Goal: Task Accomplishment & Management: Use online tool/utility

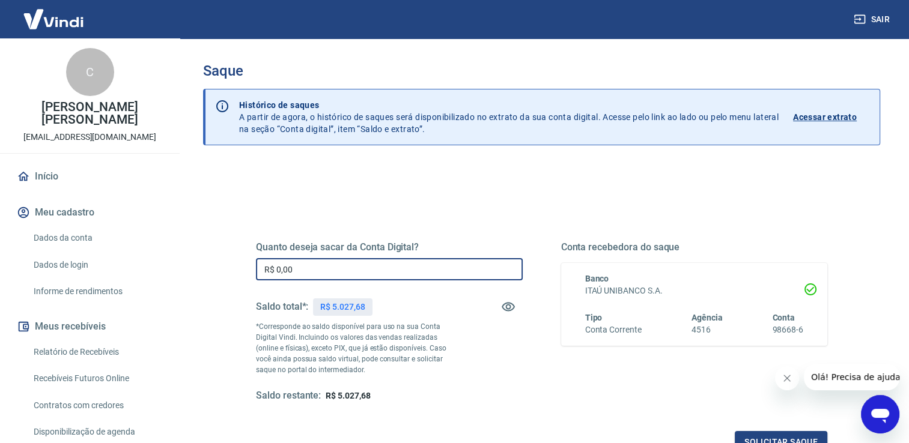
click at [326, 267] on input "R$ 0,00" at bounding box center [389, 269] width 267 height 22
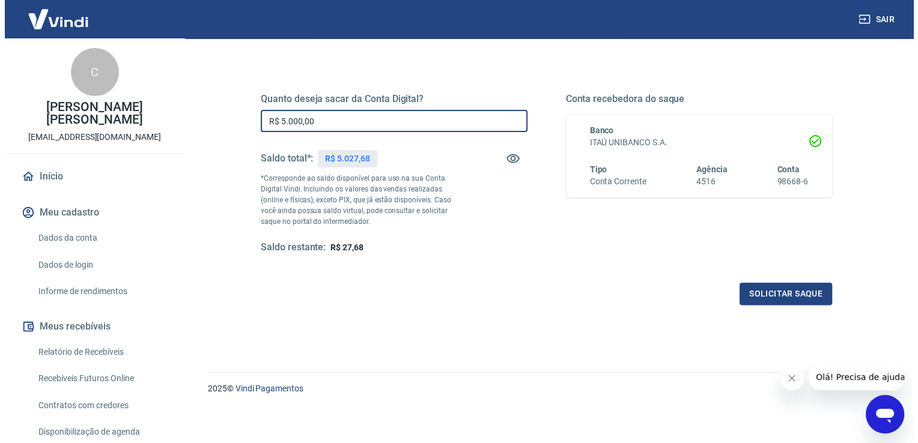
scroll to position [150, 0]
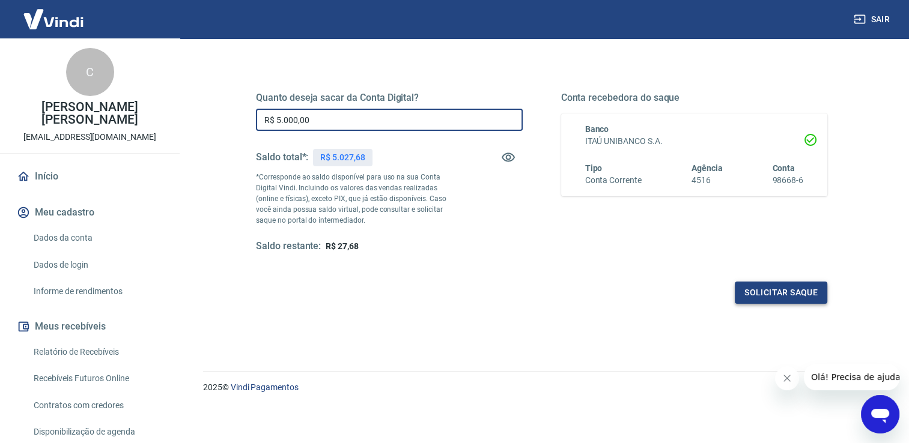
type input "R$ 5.000,00"
click at [748, 293] on button "Solicitar saque" at bounding box center [781, 293] width 93 height 22
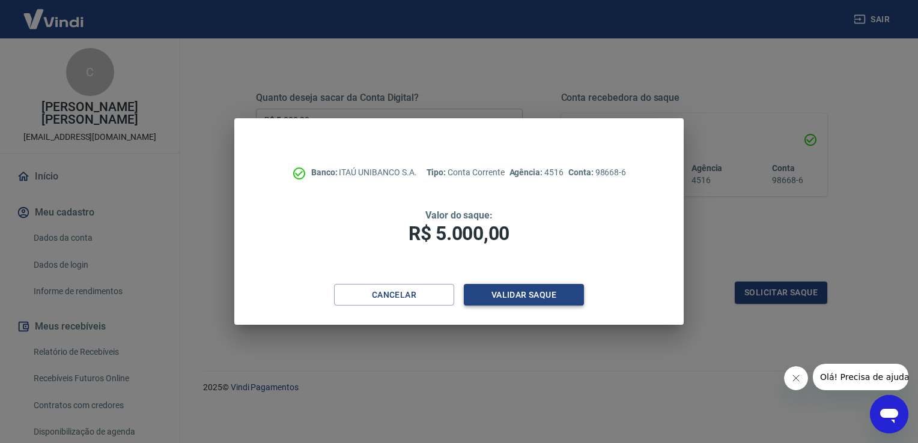
click at [514, 292] on button "Validar saque" at bounding box center [524, 295] width 120 height 22
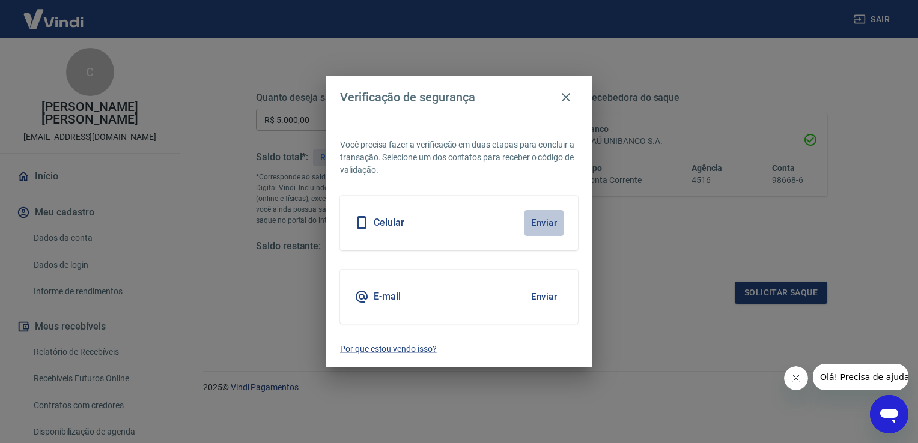
click at [540, 225] on button "Enviar" at bounding box center [543, 222] width 39 height 25
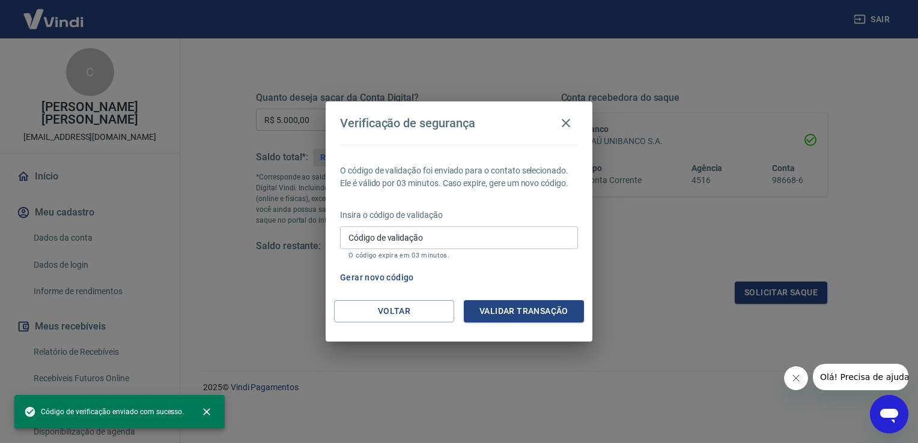
click at [529, 238] on input "Código de validação" at bounding box center [459, 237] width 238 height 22
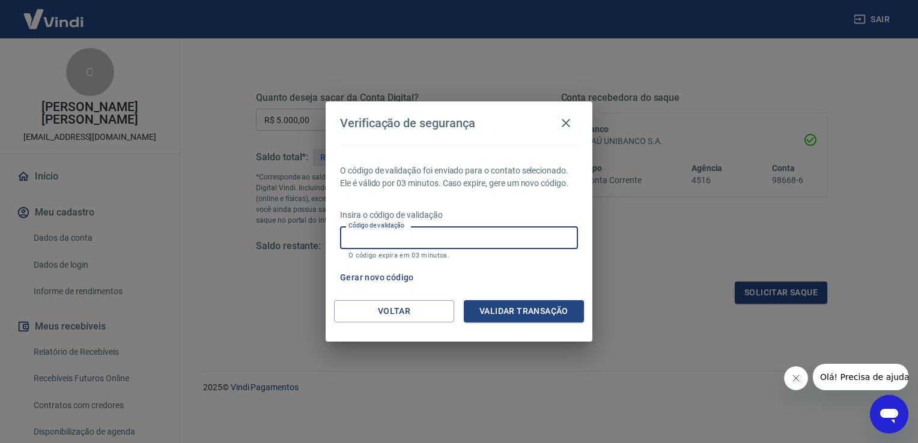
click at [517, 318] on button "Validar transação" at bounding box center [524, 311] width 120 height 22
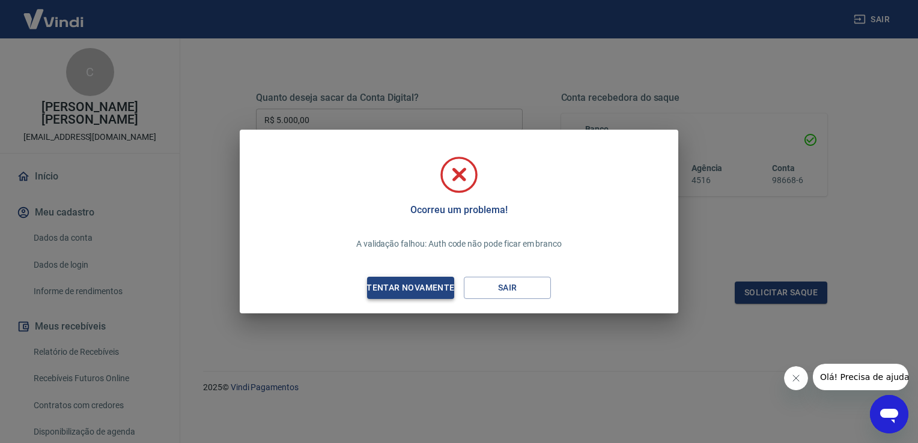
click at [431, 293] on div "Tentar novamente" at bounding box center [410, 288] width 117 height 15
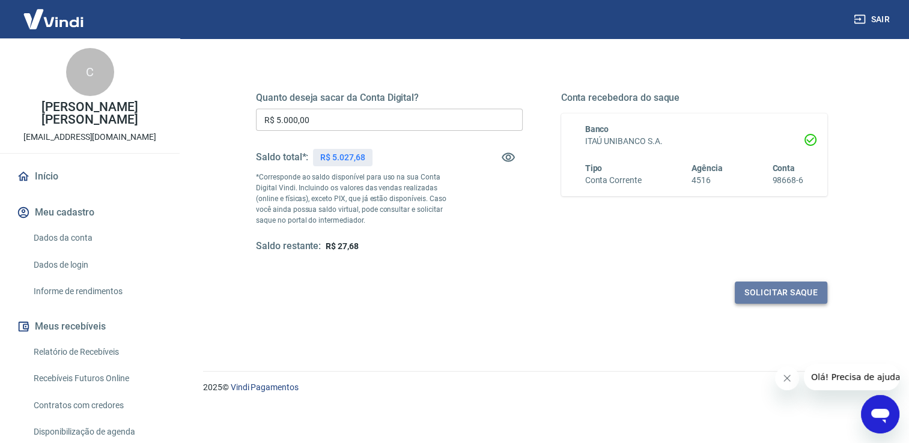
click at [795, 284] on button "Solicitar saque" at bounding box center [781, 293] width 93 height 22
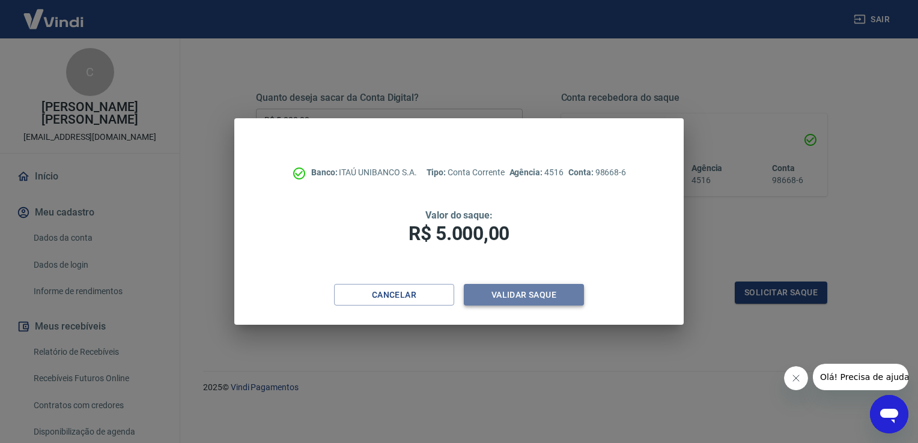
click at [556, 304] on button "Validar saque" at bounding box center [524, 295] width 120 height 22
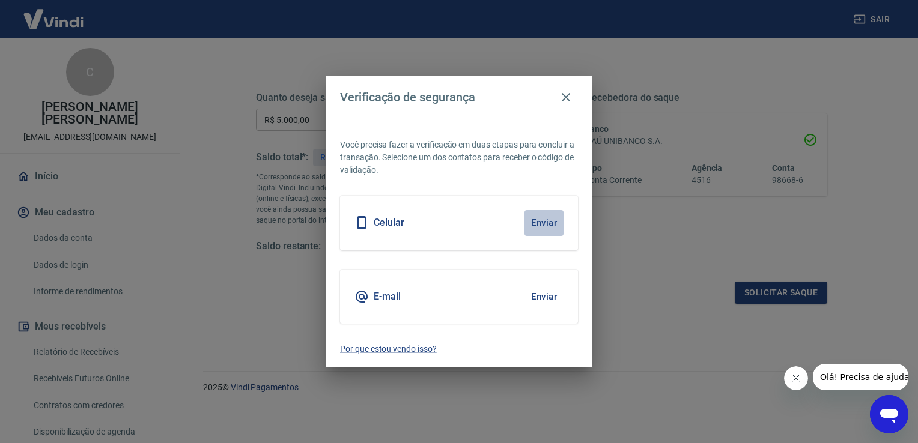
click at [539, 217] on button "Enviar" at bounding box center [543, 222] width 39 height 25
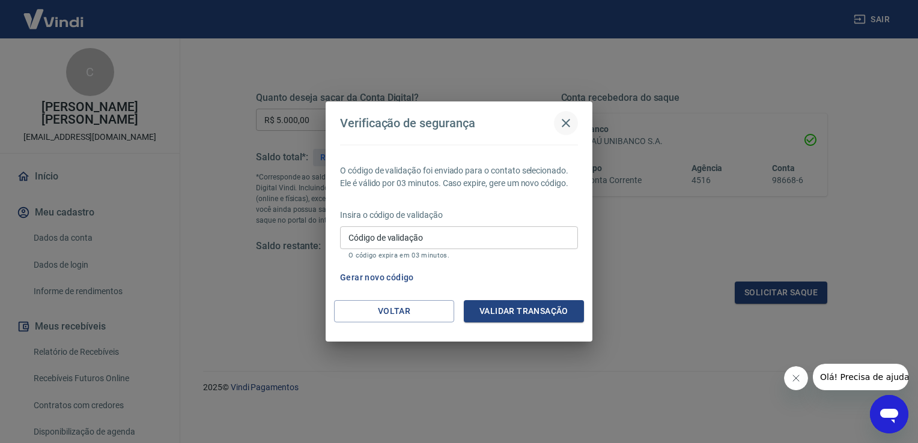
click at [565, 122] on icon "button" at bounding box center [566, 123] width 8 height 8
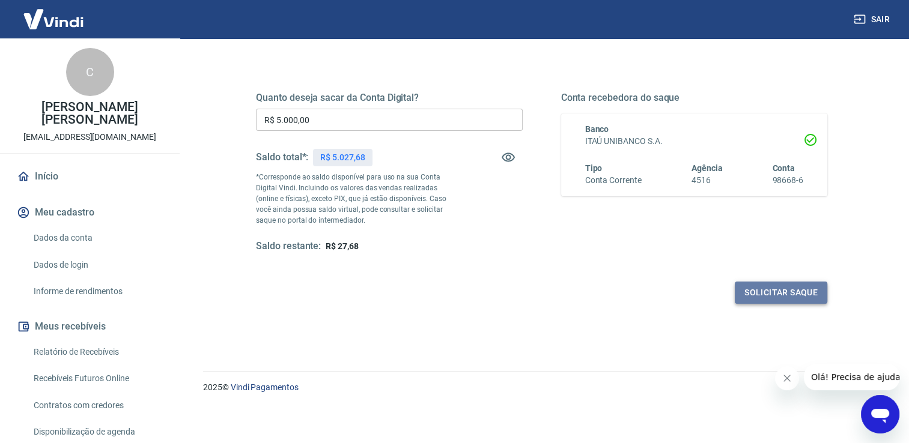
click at [759, 292] on button "Solicitar saque" at bounding box center [781, 293] width 93 height 22
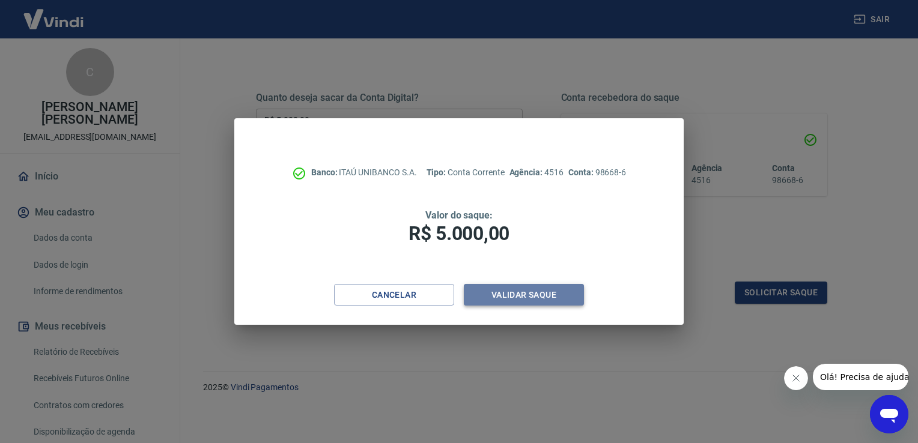
click at [525, 294] on button "Validar saque" at bounding box center [524, 295] width 120 height 22
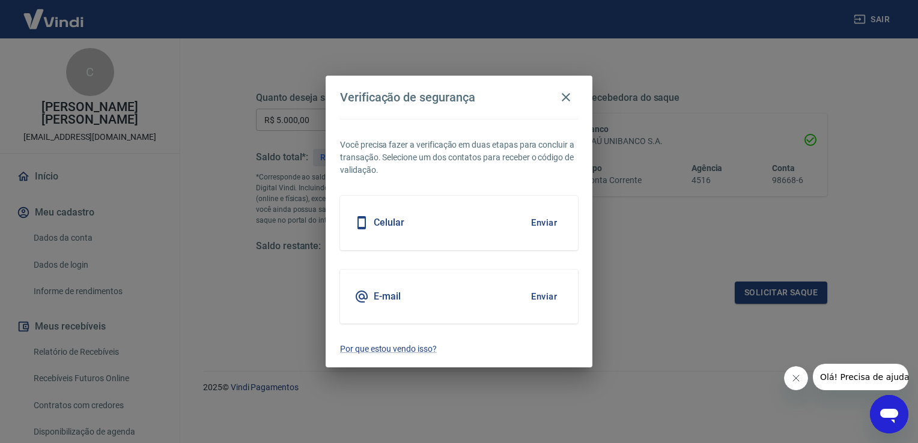
click at [533, 225] on button "Enviar" at bounding box center [543, 222] width 39 height 25
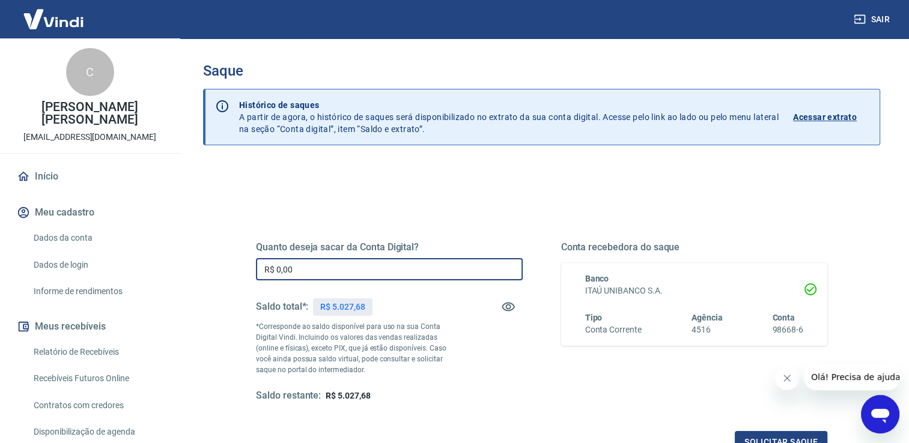
click at [330, 267] on input "R$ 0,00" at bounding box center [389, 269] width 267 height 22
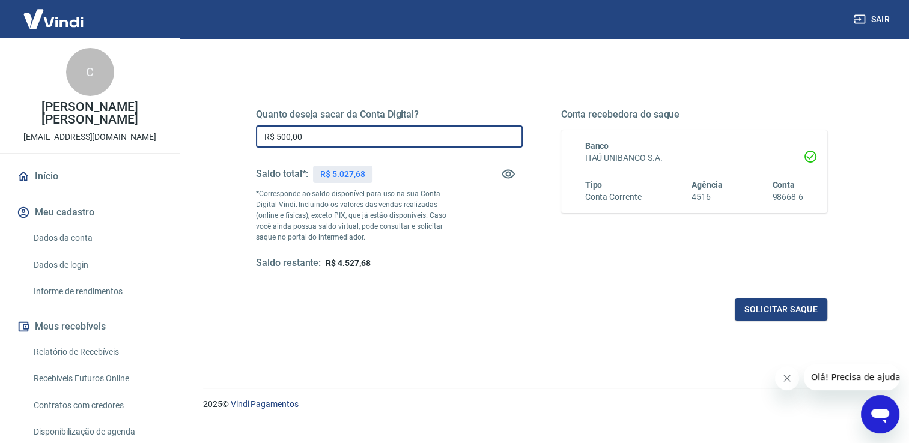
scroll to position [150, 0]
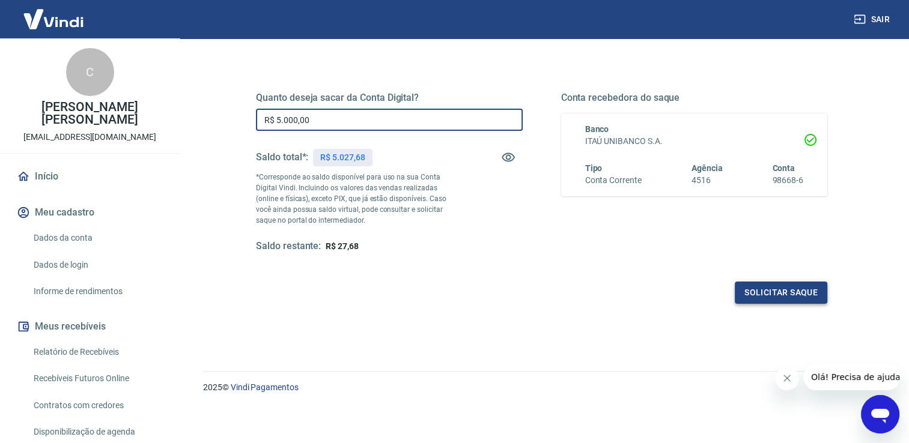
type input "R$ 5.000,00"
click at [770, 285] on button "Solicitar saque" at bounding box center [781, 293] width 93 height 22
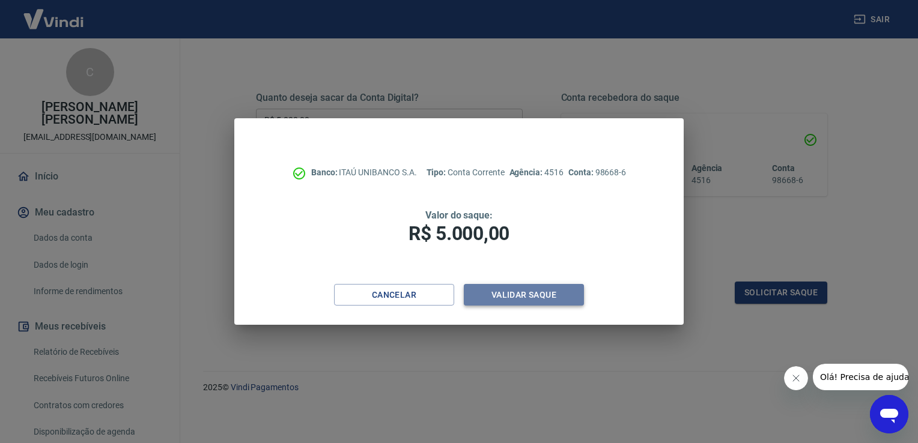
click at [521, 288] on button "Validar saque" at bounding box center [524, 295] width 120 height 22
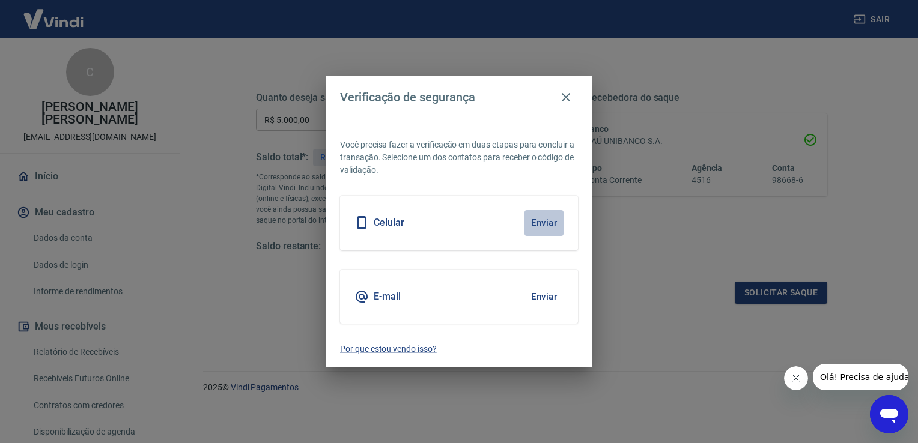
click at [551, 222] on button "Enviar" at bounding box center [543, 222] width 39 height 25
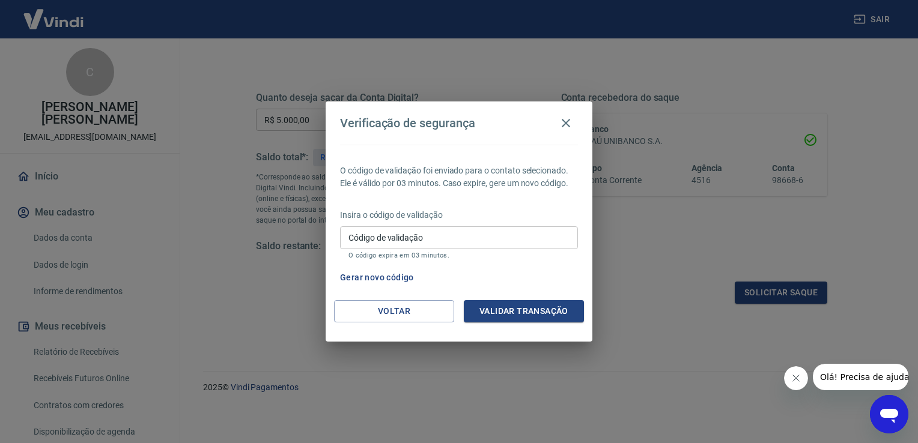
click at [502, 240] on input "Código de validação" at bounding box center [459, 237] width 238 height 22
click at [566, 124] on icon "button" at bounding box center [566, 123] width 14 height 14
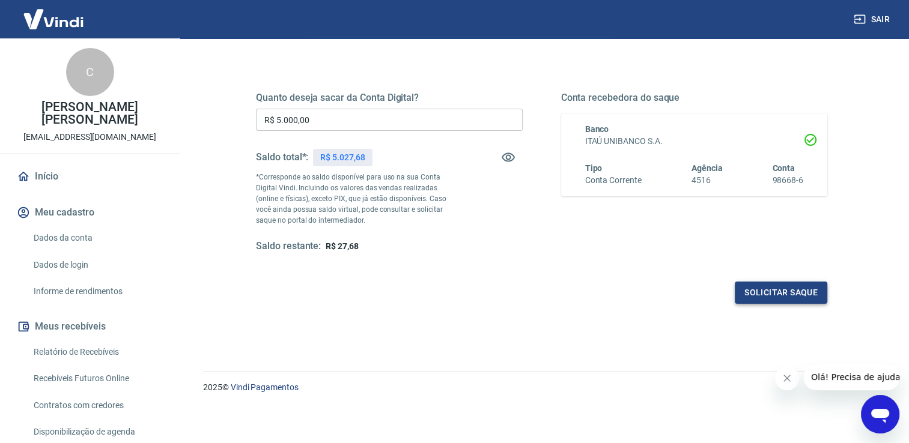
click at [799, 292] on button "Solicitar saque" at bounding box center [781, 293] width 93 height 22
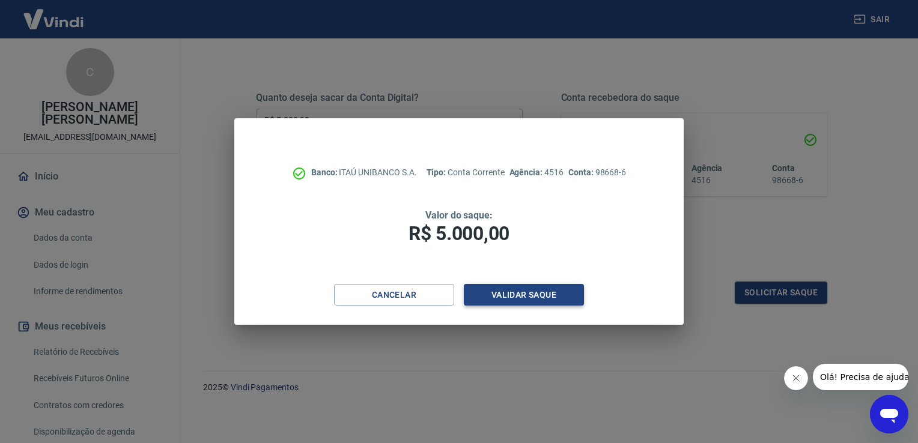
click at [512, 298] on button "Validar saque" at bounding box center [524, 295] width 120 height 22
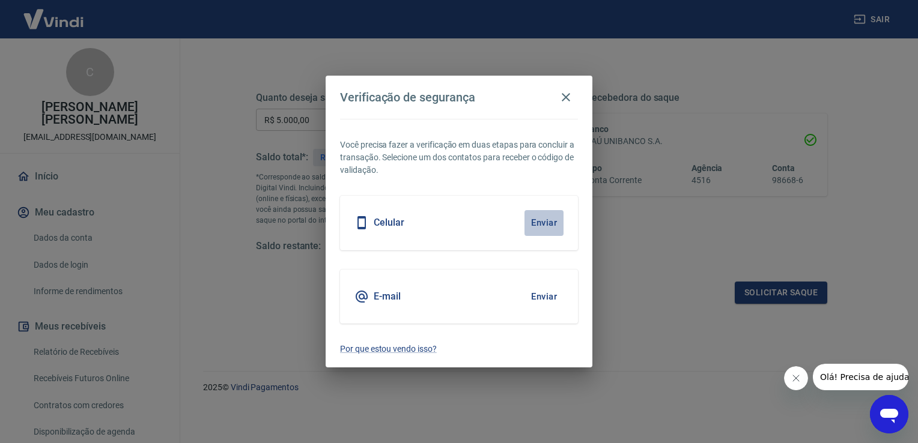
click at [555, 222] on button "Enviar" at bounding box center [543, 222] width 39 height 25
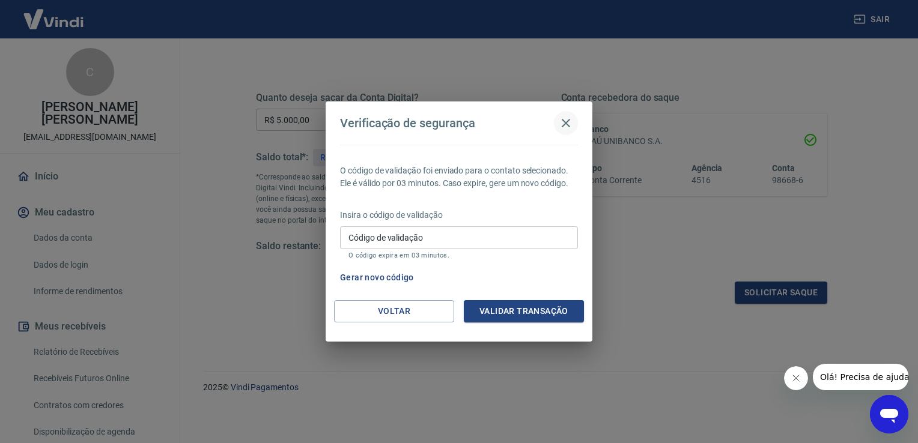
click at [565, 124] on icon "button" at bounding box center [566, 123] width 8 height 8
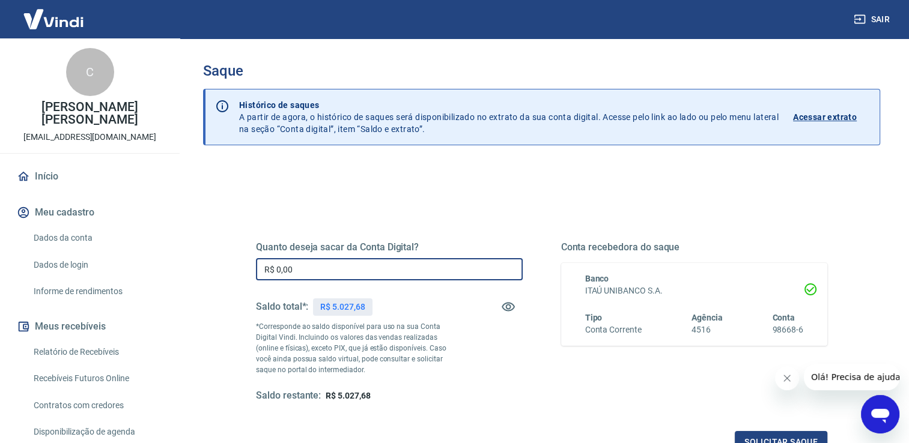
click at [279, 270] on input "R$ 0,00" at bounding box center [389, 269] width 267 height 22
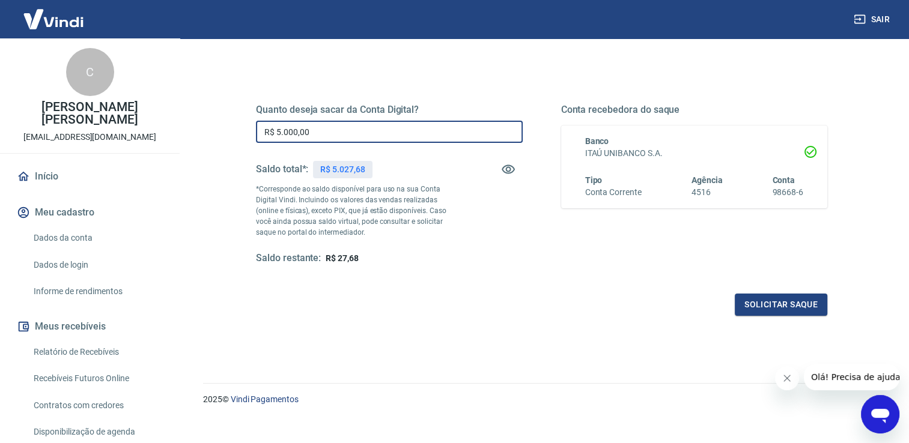
scroll to position [150, 0]
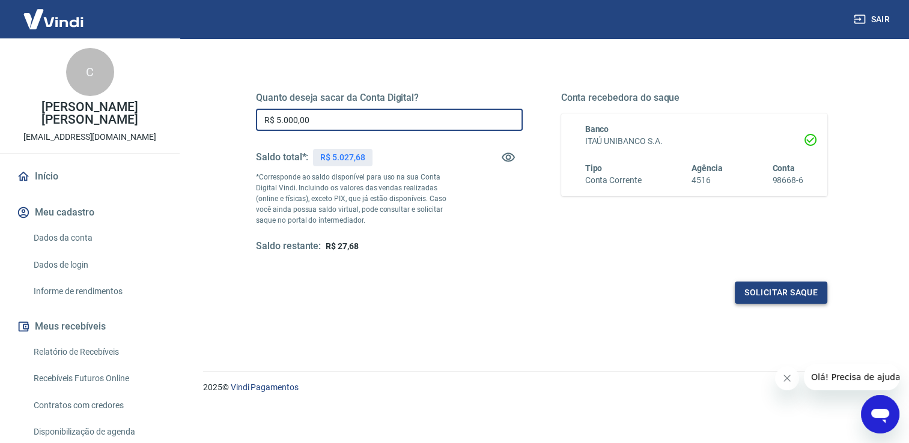
type input "R$ 5.000,00"
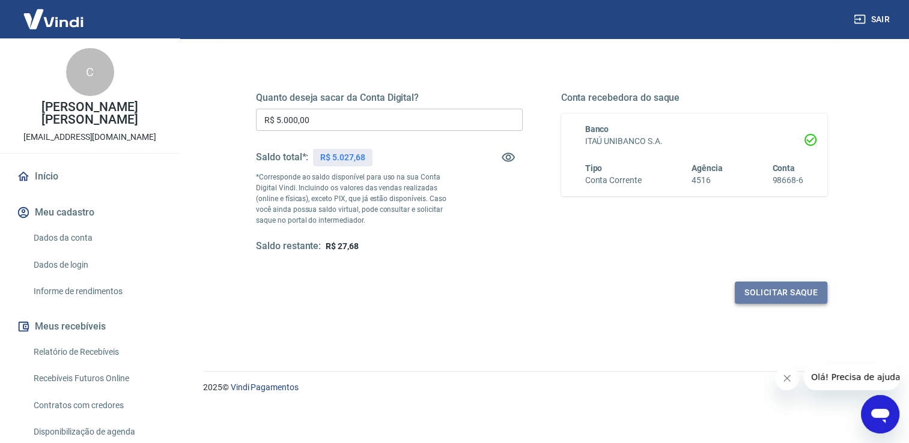
click at [741, 289] on button "Solicitar saque" at bounding box center [781, 293] width 93 height 22
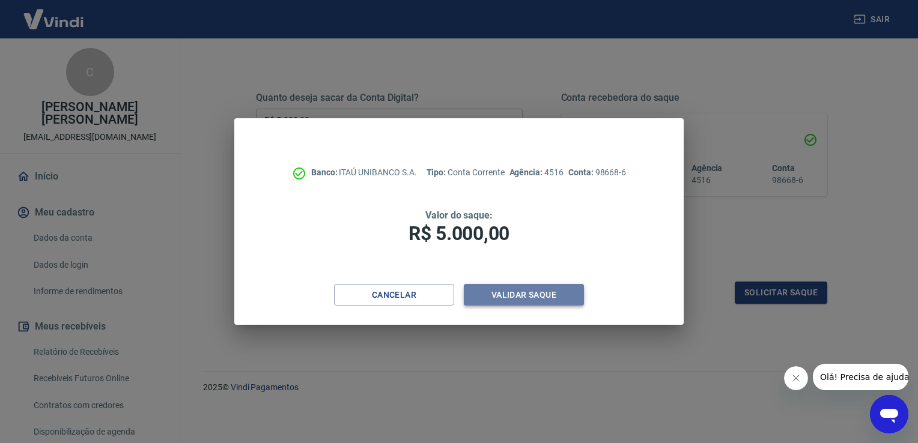
click at [527, 300] on button "Validar saque" at bounding box center [524, 295] width 120 height 22
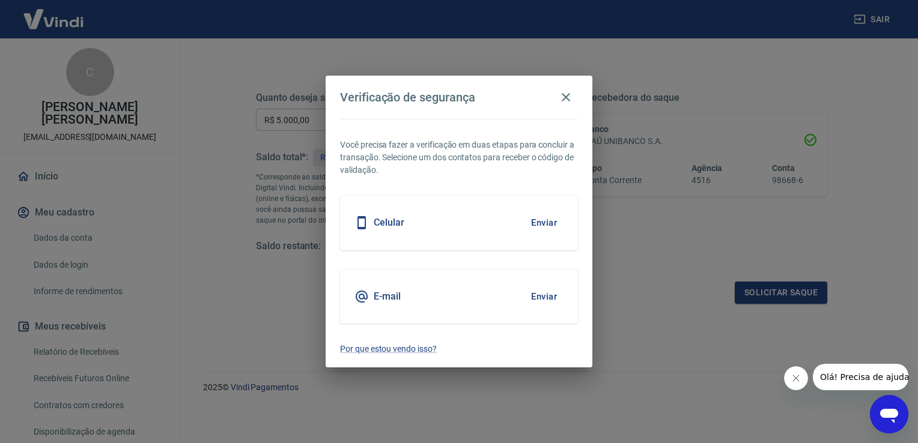
click at [542, 224] on button "Enviar" at bounding box center [543, 222] width 39 height 25
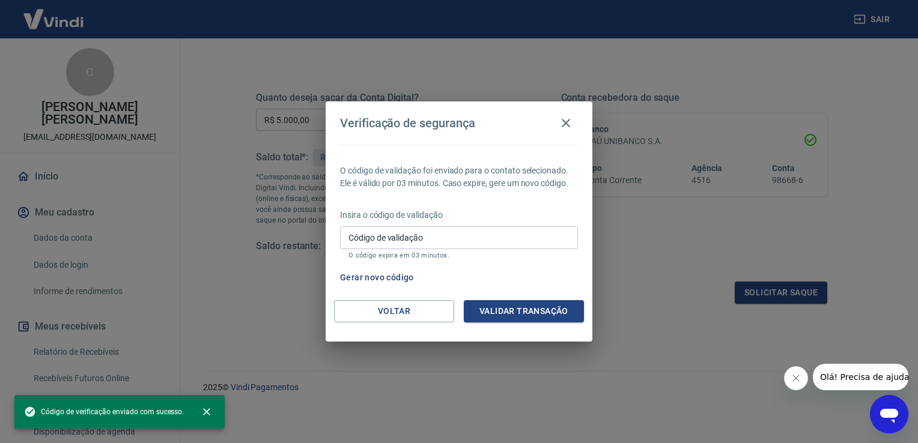
click at [538, 230] on input "Código de validação" at bounding box center [459, 237] width 238 height 22
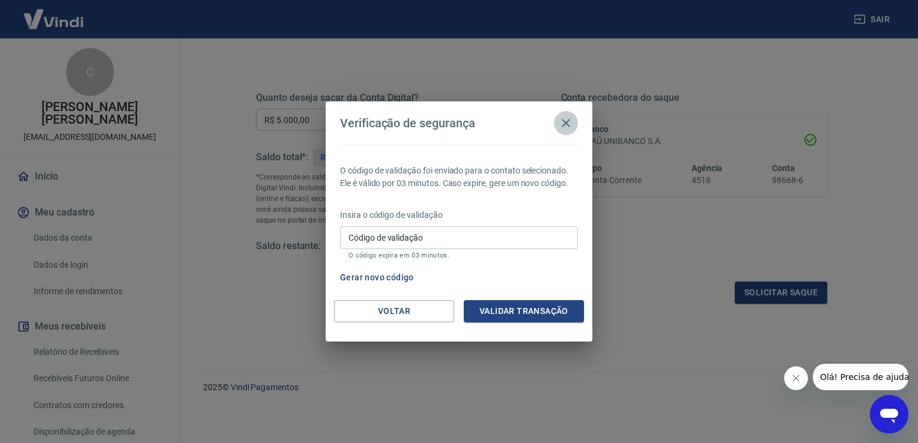
click at [565, 120] on icon "button" at bounding box center [566, 123] width 14 height 14
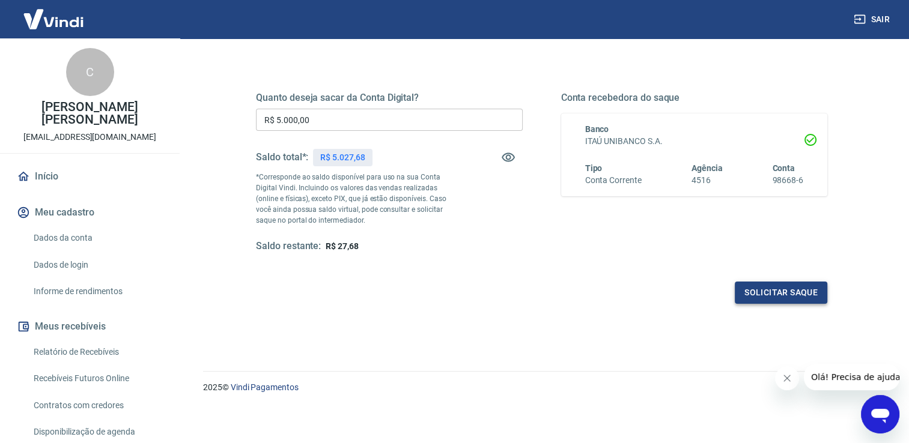
click at [781, 288] on button "Solicitar saque" at bounding box center [781, 293] width 93 height 22
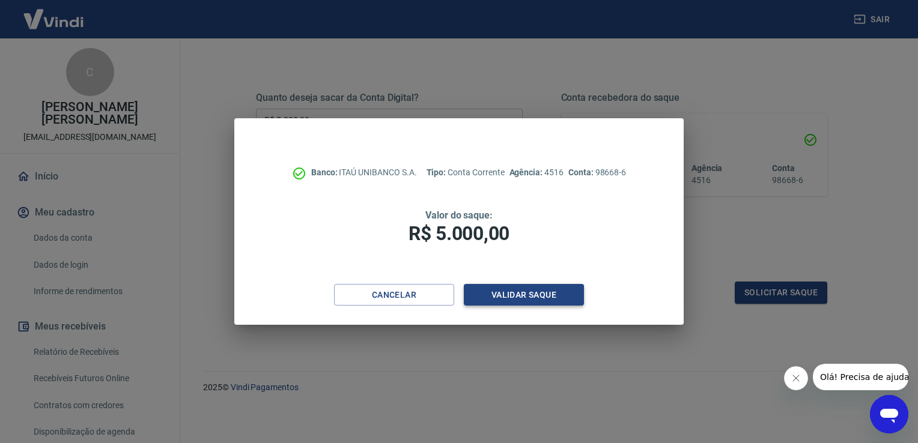
click at [555, 291] on button "Validar saque" at bounding box center [524, 295] width 120 height 22
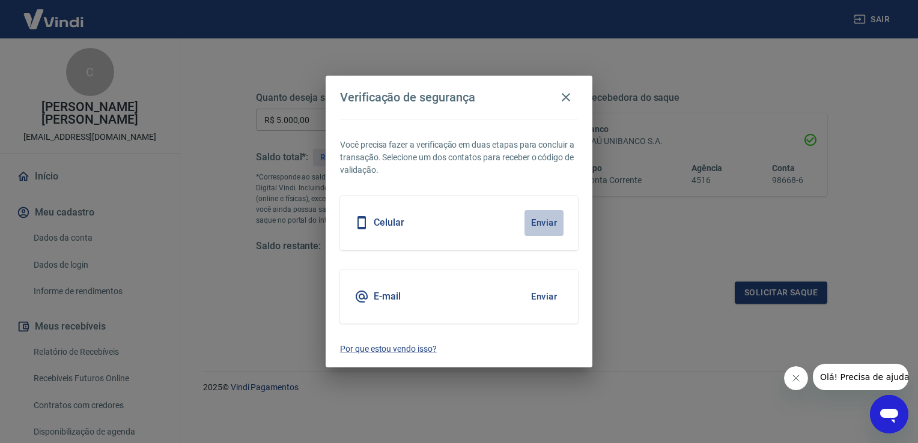
click at [543, 217] on button "Enviar" at bounding box center [543, 222] width 39 height 25
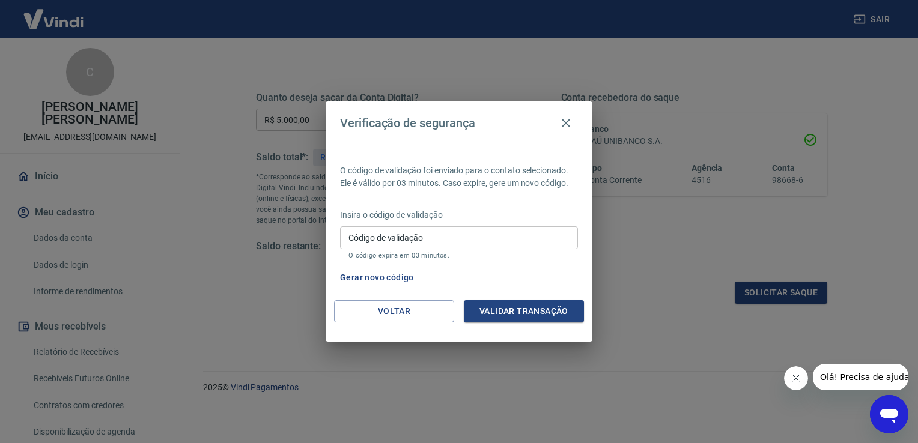
click at [410, 235] on input "Código de validação" at bounding box center [459, 237] width 238 height 22
click at [565, 126] on icon "button" at bounding box center [566, 123] width 14 height 14
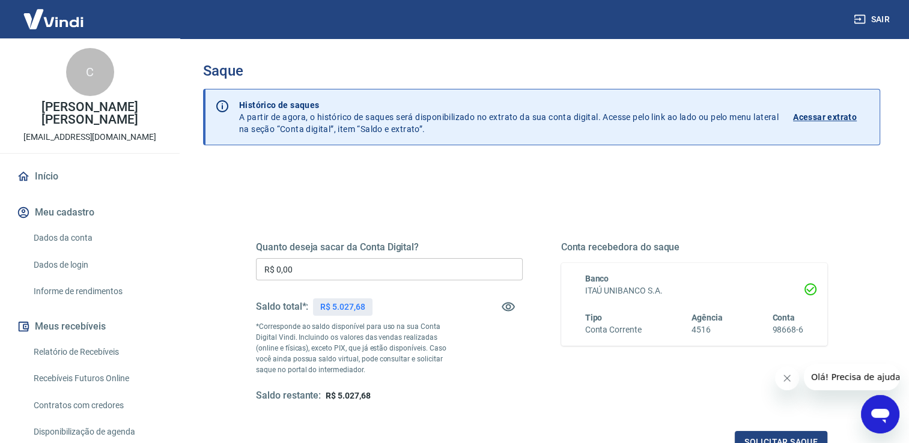
click at [286, 273] on input "R$ 0,00" at bounding box center [389, 269] width 267 height 22
click at [305, 268] on input "R$ 0,00" at bounding box center [389, 269] width 267 height 22
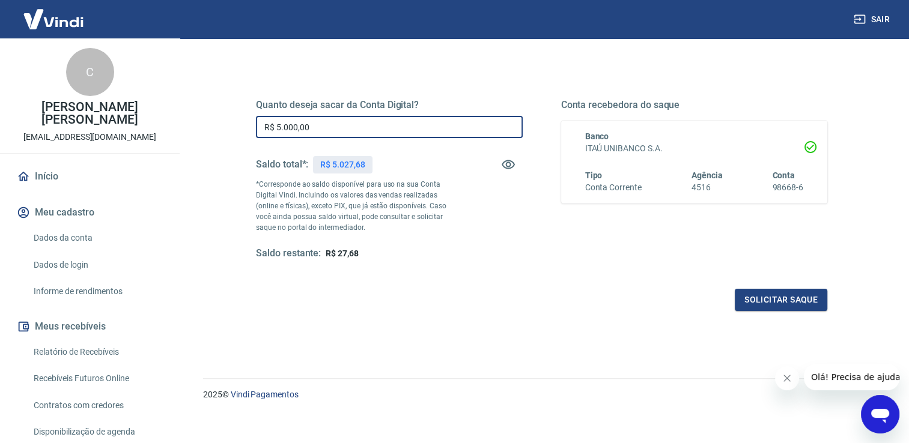
scroll to position [150, 0]
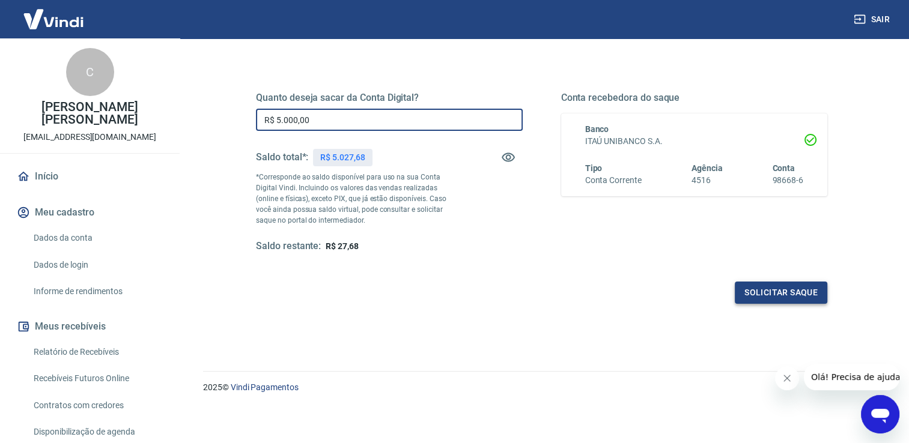
type input "R$ 5.000,00"
click at [754, 290] on button "Solicitar saque" at bounding box center [781, 293] width 93 height 22
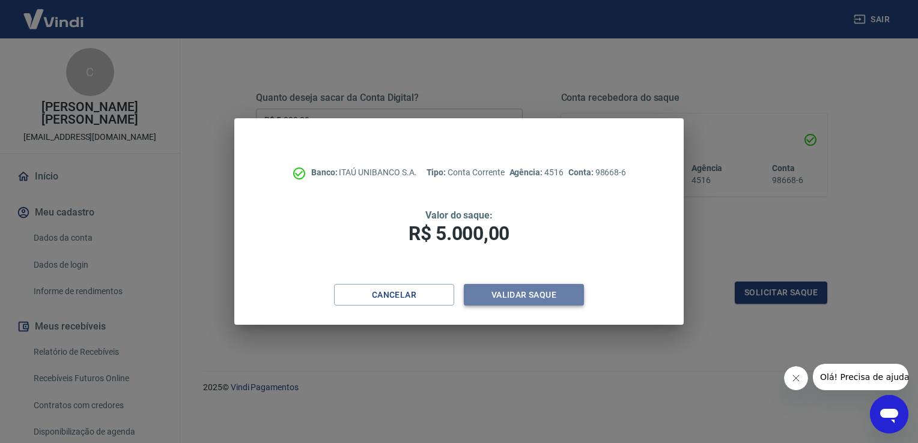
click at [556, 285] on button "Validar saque" at bounding box center [524, 295] width 120 height 22
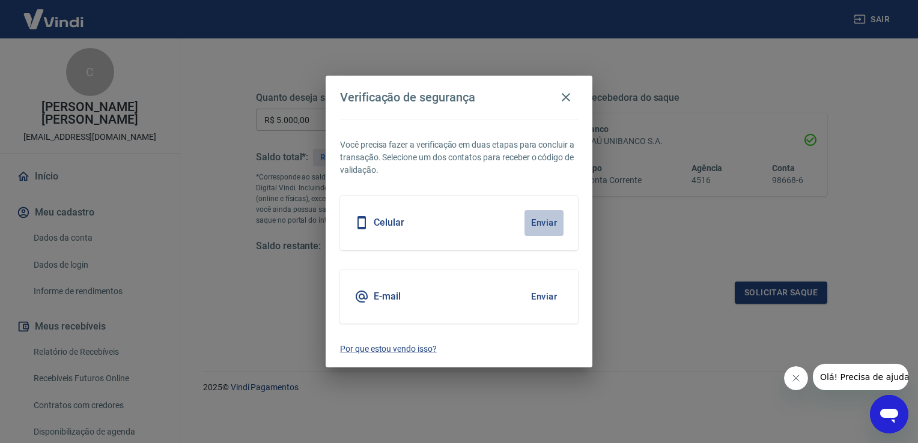
click at [550, 221] on button "Enviar" at bounding box center [543, 222] width 39 height 25
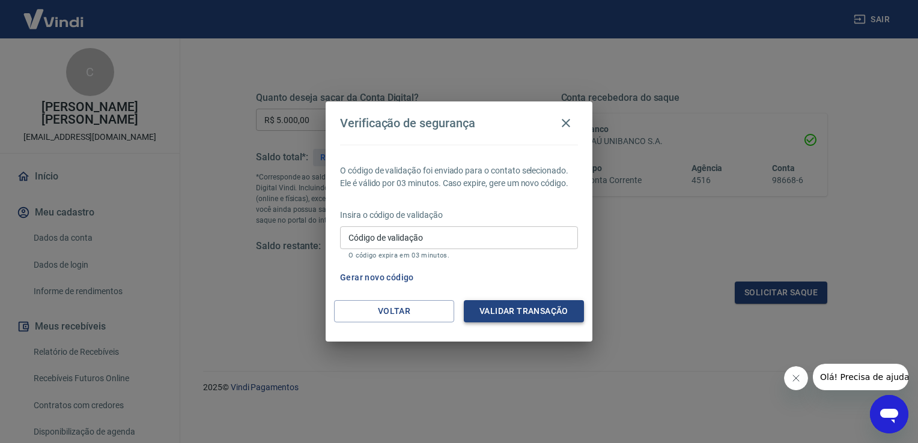
click at [493, 311] on button "Validar transação" at bounding box center [524, 311] width 120 height 22
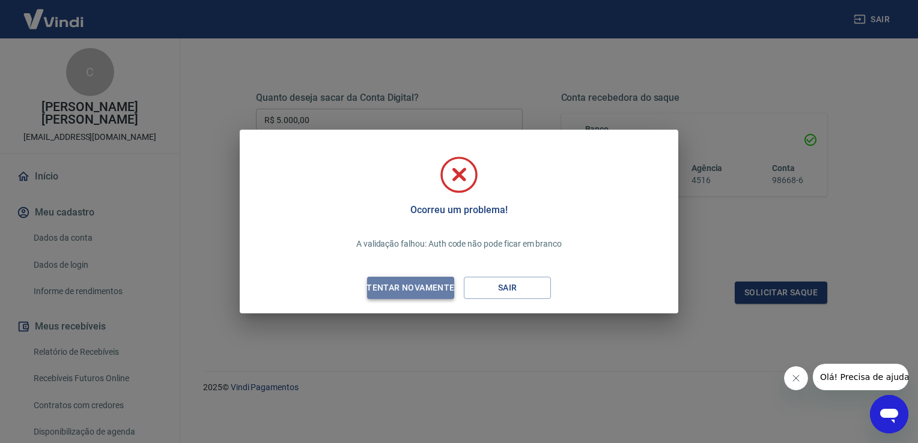
click at [425, 290] on div "Tentar novamente" at bounding box center [410, 288] width 117 height 15
